Goal: Task Accomplishment & Management: Manage account settings

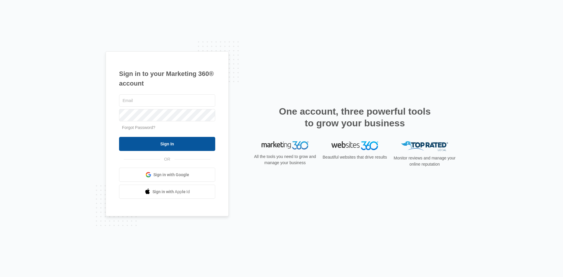
type input "[EMAIL_ADDRESS][DOMAIN_NAME]"
click at [196, 143] on input "Sign In" at bounding box center [167, 144] width 96 height 14
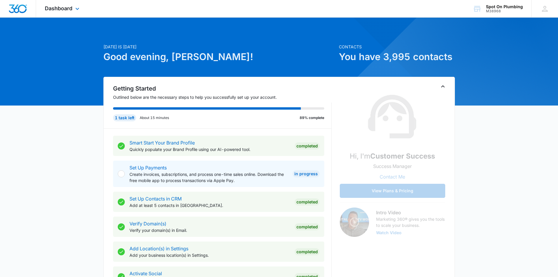
click at [72, 12] on div "Dashboard Apps Reputation Websites Forms CRM Email Social POS Content Ads Intel…" at bounding box center [63, 8] width 54 height 17
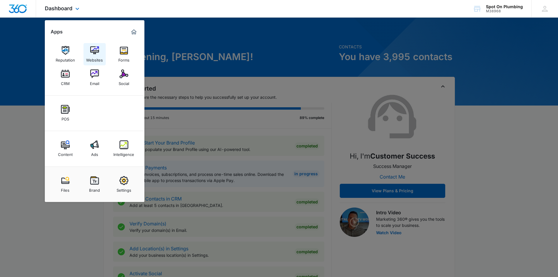
click at [93, 51] on img at bounding box center [94, 50] width 9 height 9
